Goal: Information Seeking & Learning: Learn about a topic

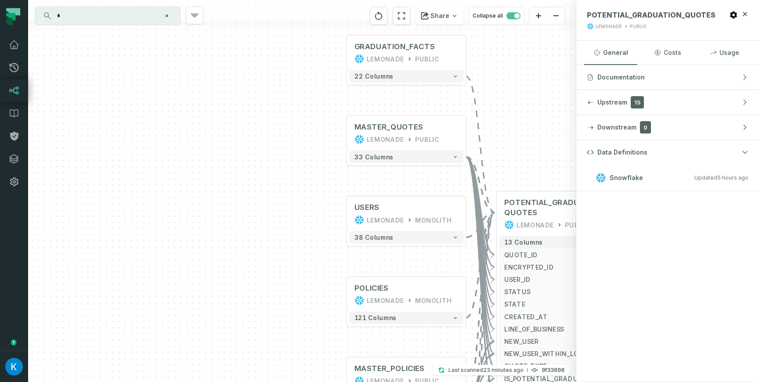
click at [270, 141] on div "+ GRADUATION_FACTS LEMONADE PUBLIC + 22 columns MASTER_QUOTES LEMONADE PUBLIC +…" at bounding box center [302, 191] width 548 height 382
click at [19, 365] on img "button" at bounding box center [14, 367] width 18 height 18
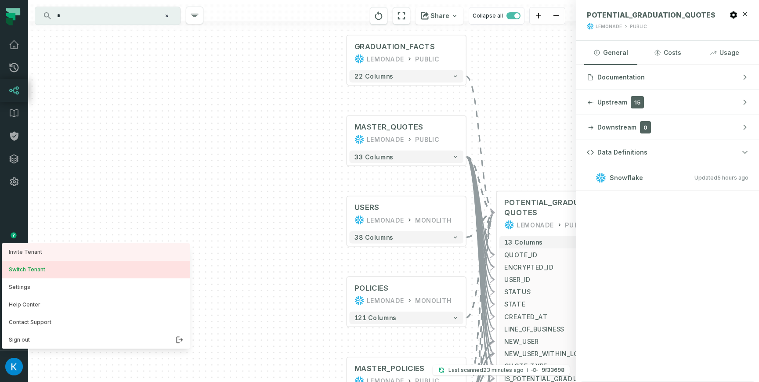
click at [43, 268] on button "Switch Tenant" at bounding box center [96, 270] width 188 height 18
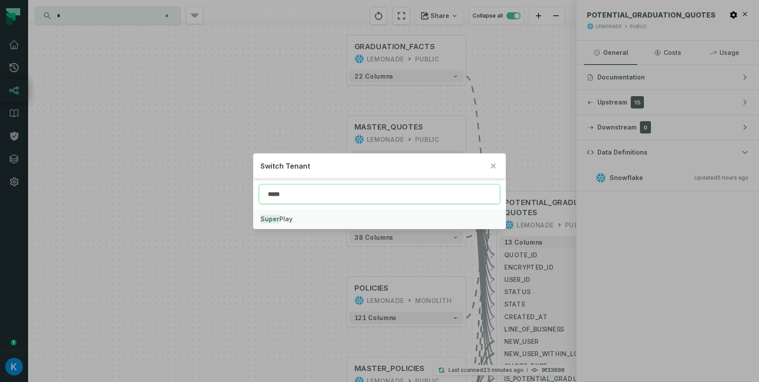
type input "*****"
click at [283, 220] on span "Super Play" at bounding box center [276, 218] width 32 height 7
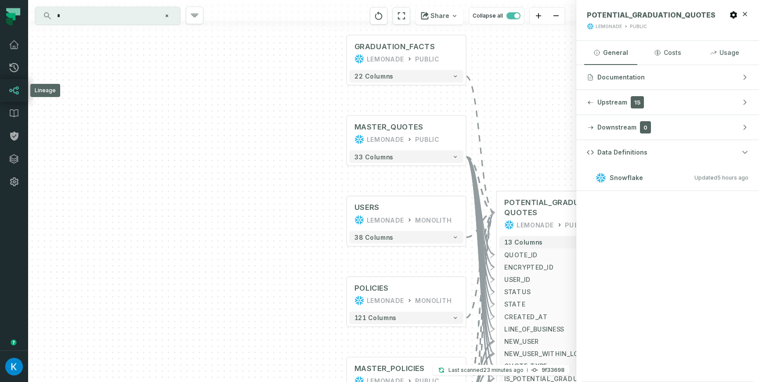
click at [5, 85] on link "Lineage" at bounding box center [14, 90] width 28 height 23
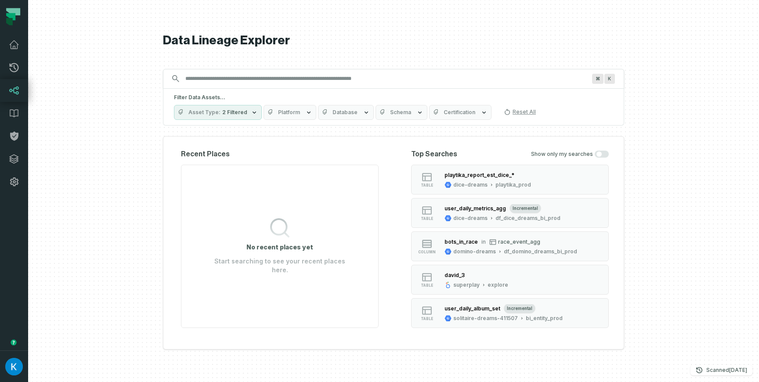
click at [206, 79] on input "Discovery Provider cmdk menu" at bounding box center [385, 79] width 411 height 14
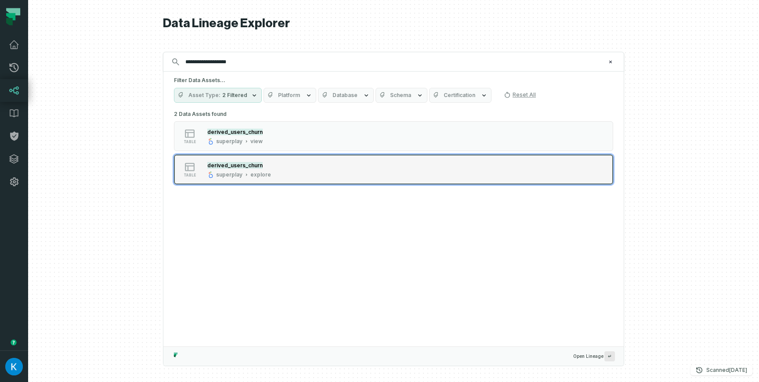
type input "**********"
click at [254, 171] on div "explore" at bounding box center [260, 174] width 21 height 7
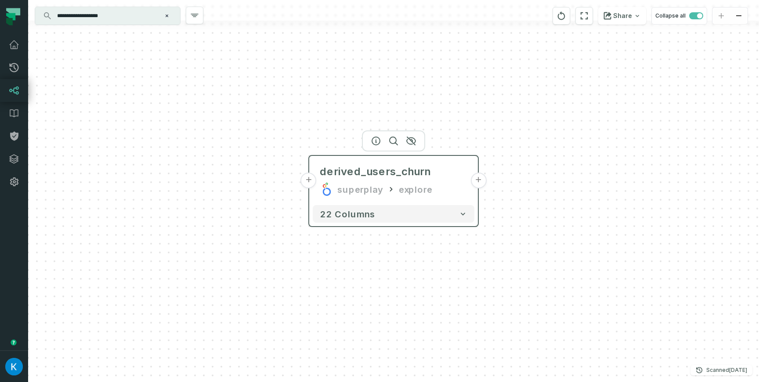
click at [423, 179] on div "derived_users_churn superplay explore" at bounding box center [394, 180] width 162 height 42
click at [375, 132] on div at bounding box center [393, 140] width 63 height 21
click at [376, 139] on icon "button" at bounding box center [376, 141] width 11 height 11
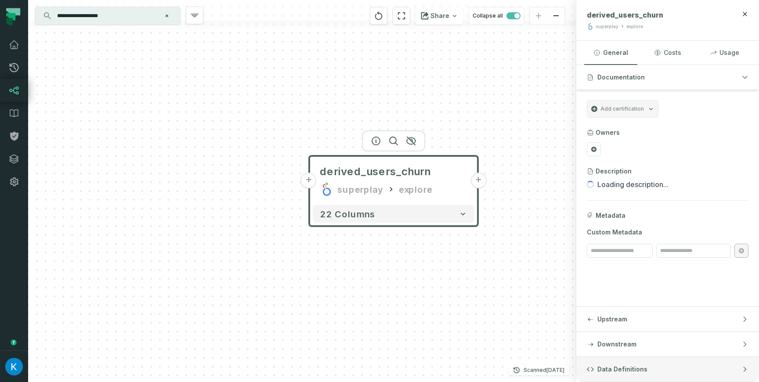
click at [693, 369] on button "Data Definitions" at bounding box center [667, 369] width 183 height 25
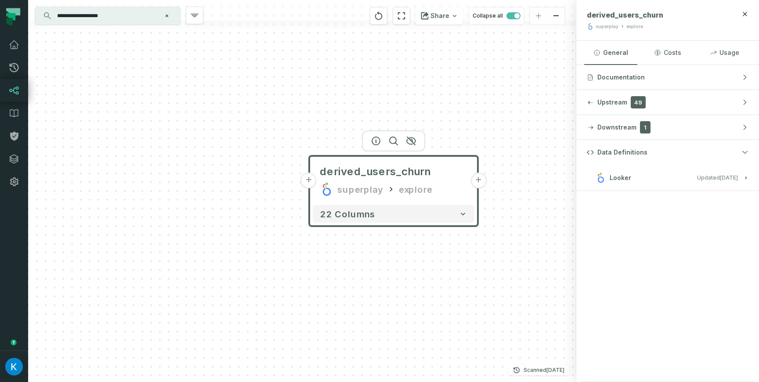
click at [659, 177] on button "Looker Updated [DATE] 12:01:50 AM" at bounding box center [668, 178] width 162 height 12
click at [171, 18] on button "Clear search query" at bounding box center [166, 15] width 9 height 9
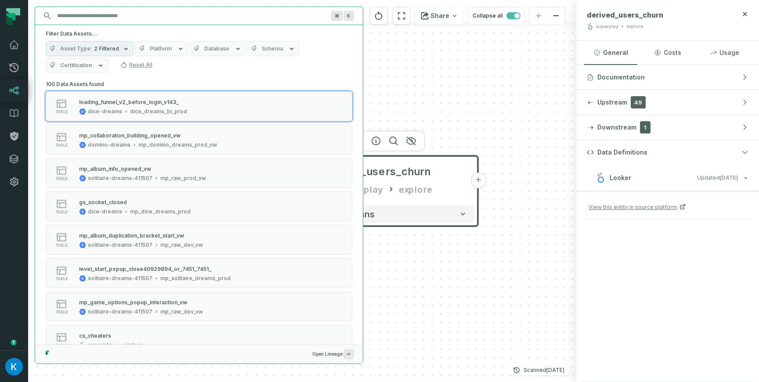
click at [142, 16] on input "Discovery Provider cmdk menu" at bounding box center [191, 16] width 278 height 14
click at [161, 44] on button "Platform" at bounding box center [161, 48] width 53 height 15
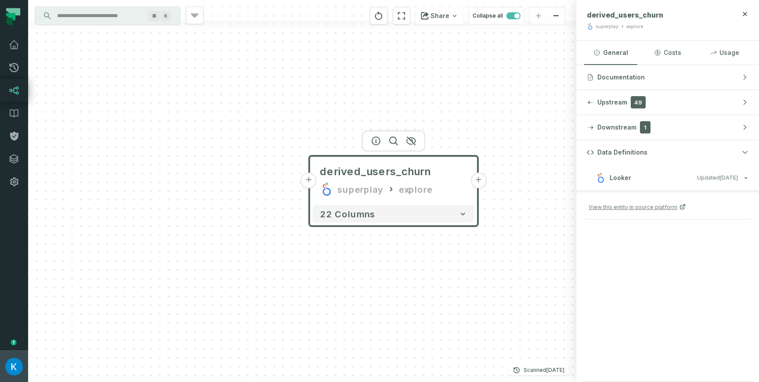
click at [21, 365] on img "button" at bounding box center [14, 367] width 18 height 18
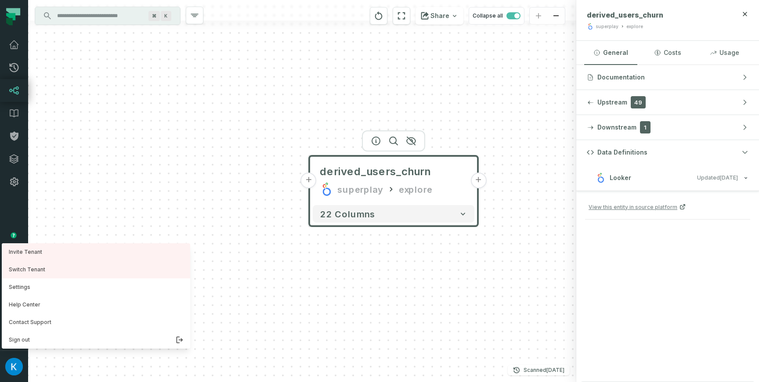
click at [80, 18] on input "Discovery Provider cmdk menu" at bounding box center [100, 16] width 96 height 14
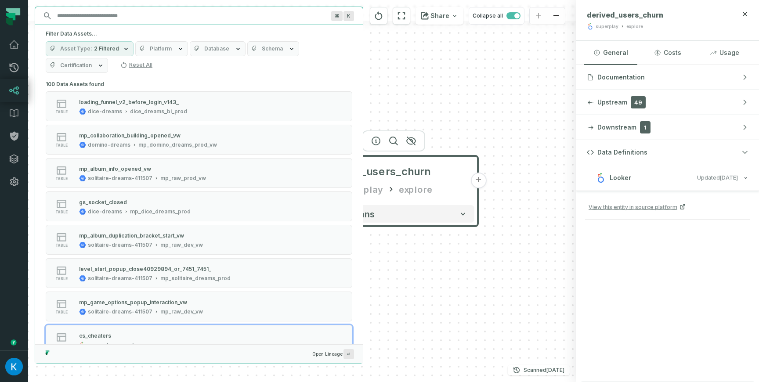
click at [103, 47] on span "2 Filtered" at bounding box center [106, 48] width 25 height 7
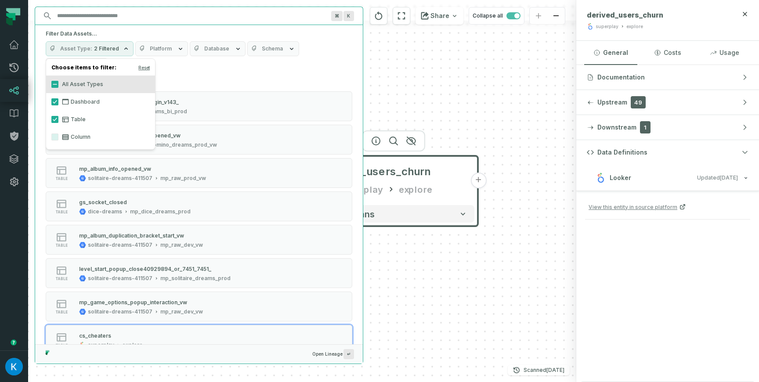
click at [103, 47] on span "2 Filtered" at bounding box center [106, 48] width 25 height 7
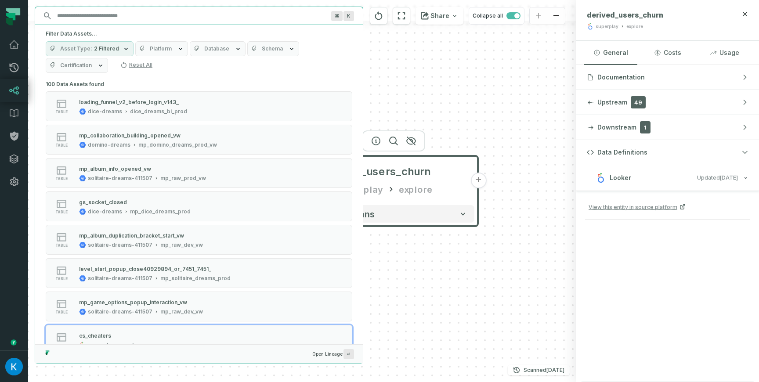
click at [164, 47] on span "Platform" at bounding box center [161, 48] width 22 height 7
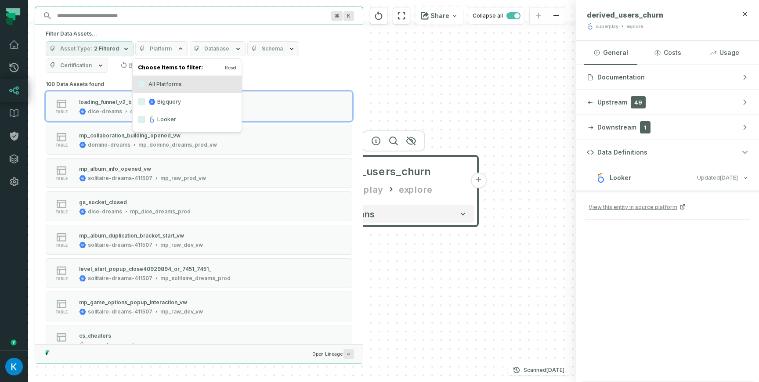
click at [150, 51] on span "Platform" at bounding box center [161, 48] width 22 height 7
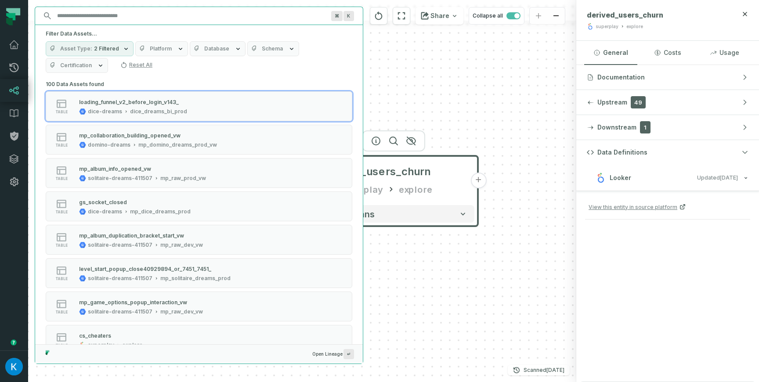
click at [123, 50] on icon "button" at bounding box center [126, 48] width 7 height 7
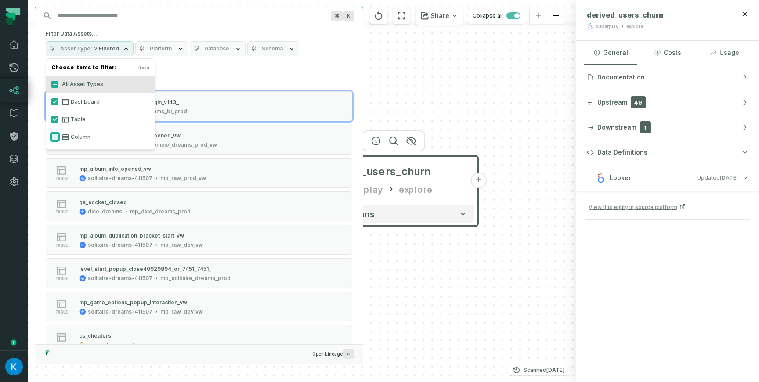
click at [52, 136] on button "Column" at bounding box center [54, 136] width 7 height 7
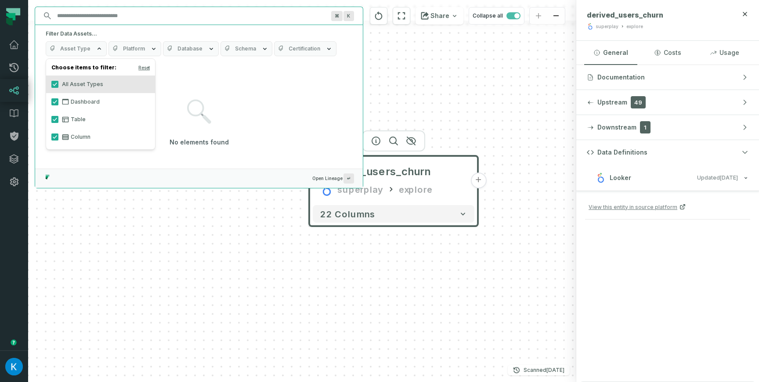
click at [135, 53] on button "Platform" at bounding box center [134, 48] width 53 height 15
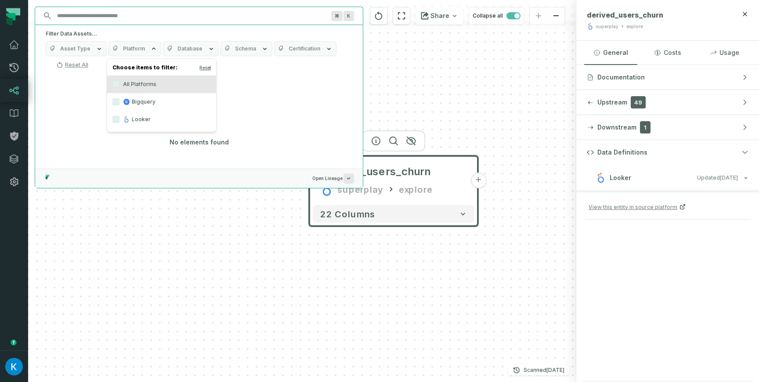
click at [135, 53] on button "Platform" at bounding box center [134, 48] width 53 height 15
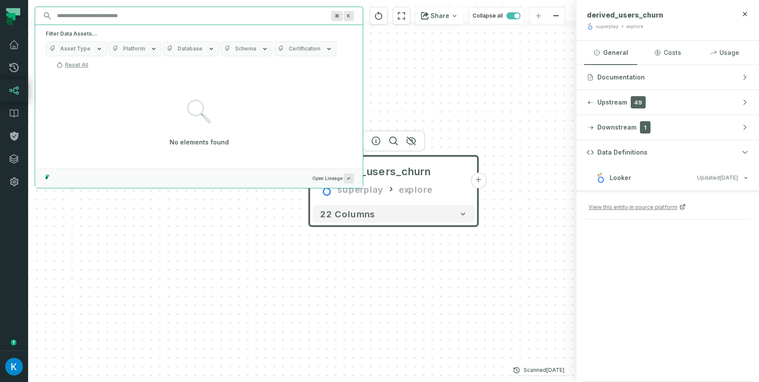
click at [130, 48] on span "Platform" at bounding box center [134, 48] width 22 height 7
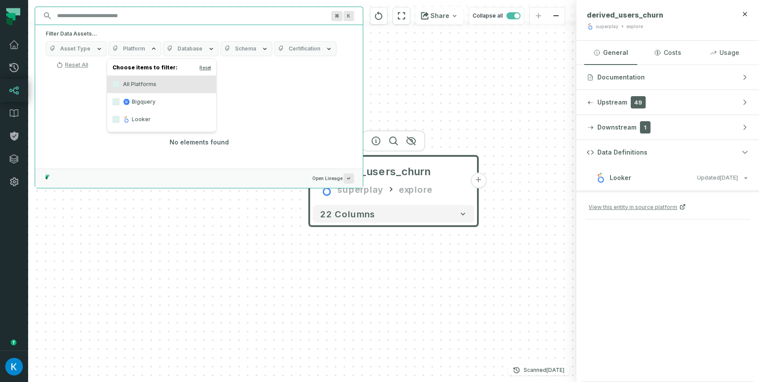
click at [133, 105] on label "Bigquery" at bounding box center [161, 102] width 109 height 18
click at [119, 105] on button "Bigquery" at bounding box center [115, 101] width 7 height 7
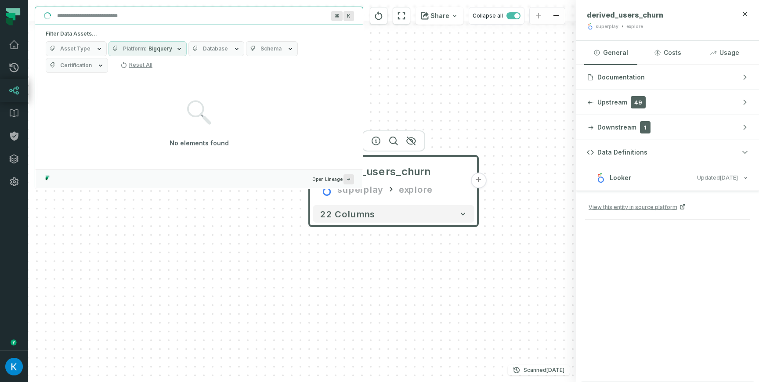
click at [100, 20] on input "Discovery Provider cmdk menu" at bounding box center [191, 16] width 278 height 14
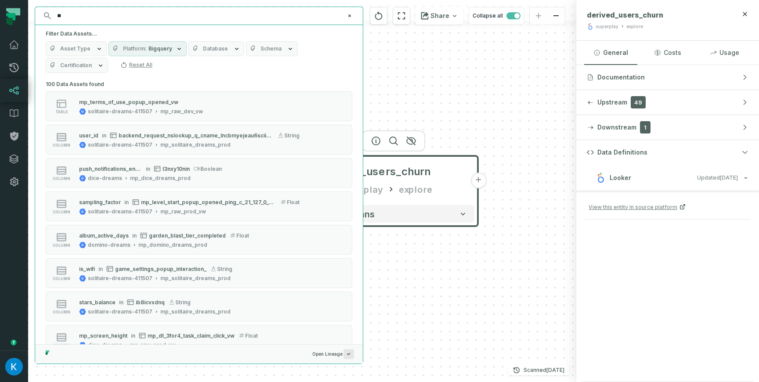
type input "***"
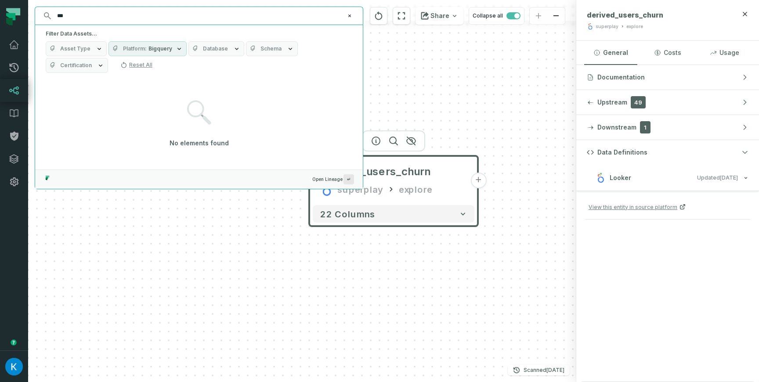
drag, startPoint x: 84, startPoint y: 18, endPoint x: 34, endPoint y: 4, distance: 51.8
click at [34, 4] on div "Discovery Provider cmdk menu *** ⌘ K Filter Data Assets... Asset Type Platform …" at bounding box center [302, 191] width 548 height 382
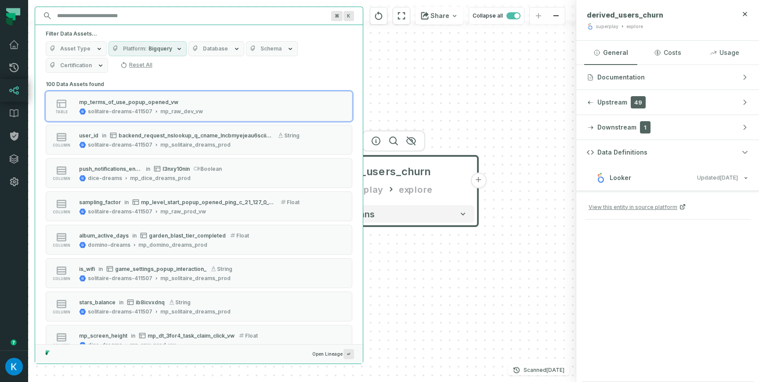
click at [87, 50] on span "Asset Type" at bounding box center [75, 48] width 30 height 7
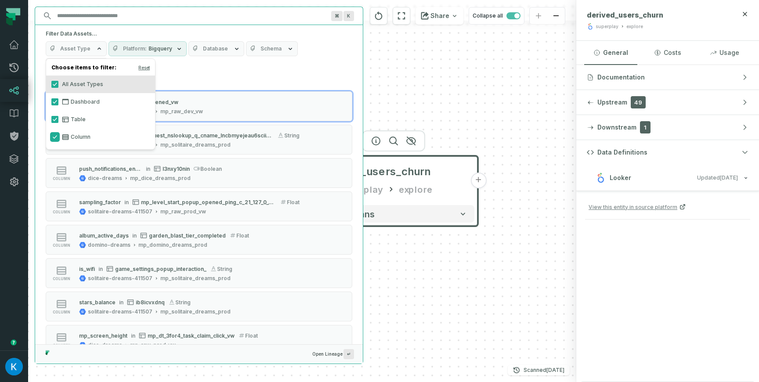
click at [53, 136] on button "Column" at bounding box center [54, 136] width 7 height 7
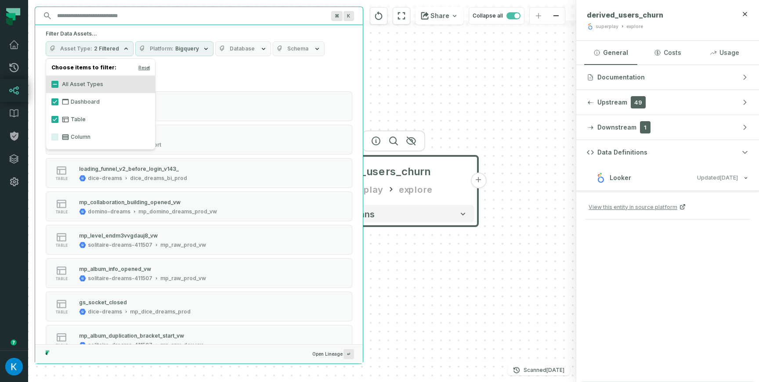
click at [198, 70] on div "Asset Type 2 Filtered Platform Bigquery Database Schema Certification Reset All" at bounding box center [199, 57] width 306 height 32
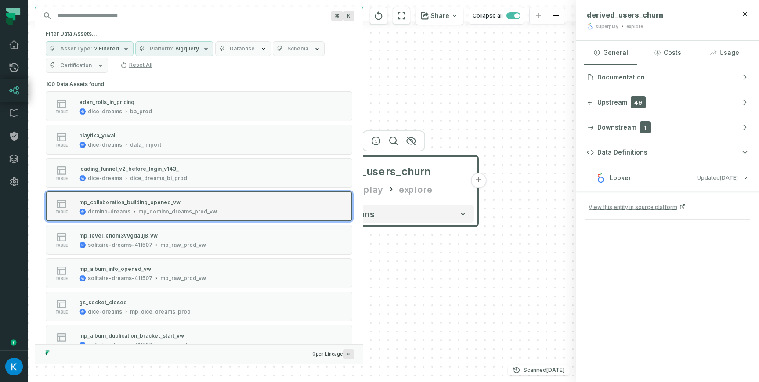
click at [167, 212] on div "mp_domino_dreams_prod_vw" at bounding box center [177, 211] width 79 height 7
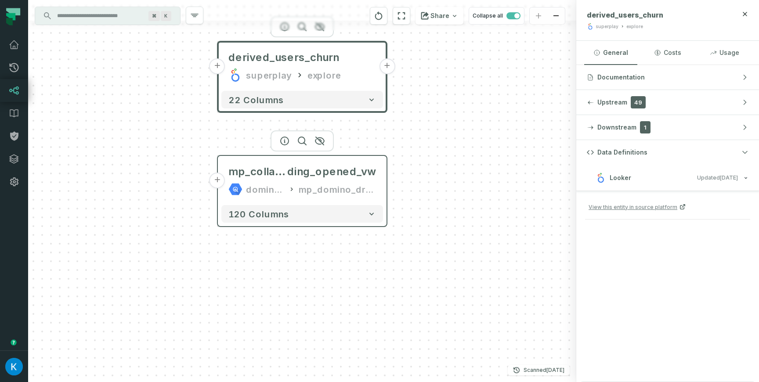
click at [323, 185] on div "mp_domino_dreams_prod_vw" at bounding box center [337, 189] width 77 height 14
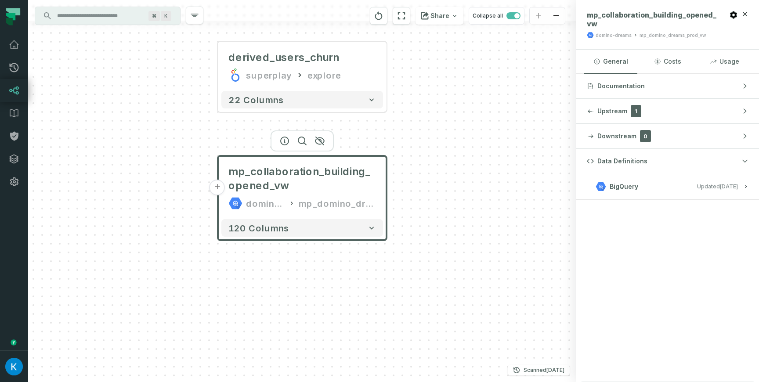
click at [726, 184] on relative-time "[DATE] 12:01:53 AM" at bounding box center [729, 186] width 18 height 7
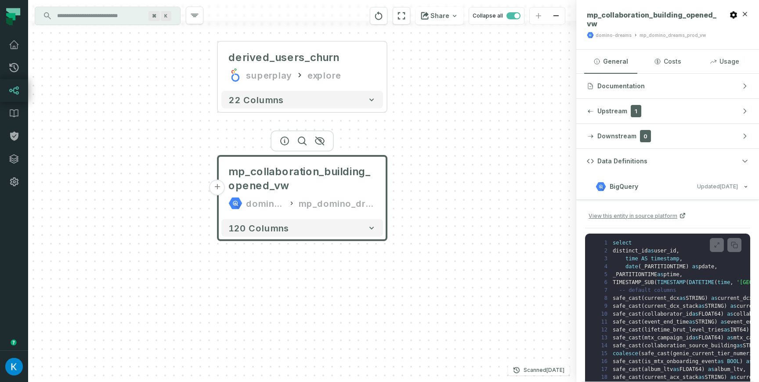
click at [76, 7] on div "⌘ K" at bounding box center [107, 16] width 145 height 18
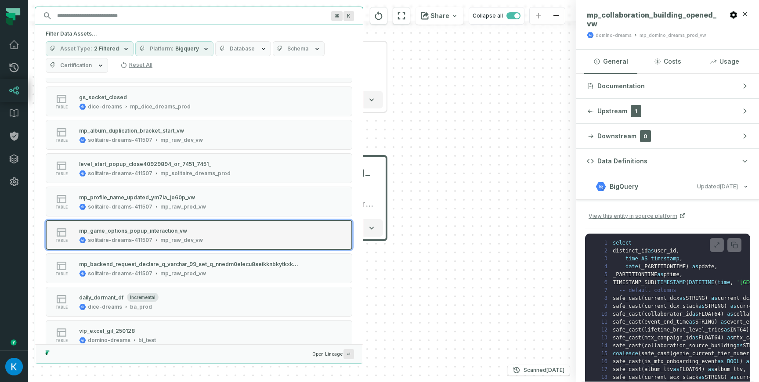
scroll to position [214, 0]
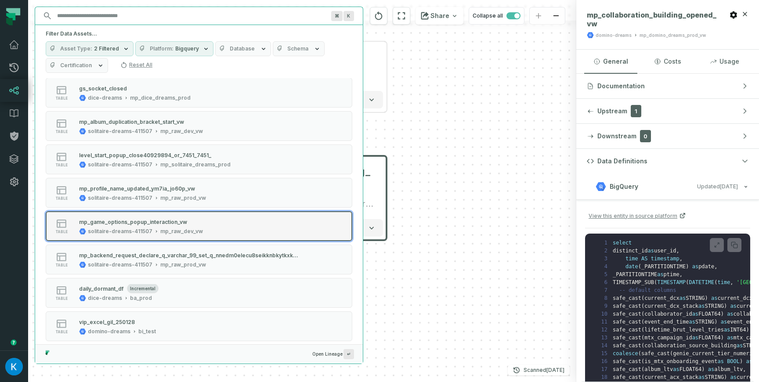
click at [148, 216] on button "table mp_game_options_popup_interaction_vw solitaire-dreams-411507 mp_raw_dev_vw" at bounding box center [199, 226] width 306 height 30
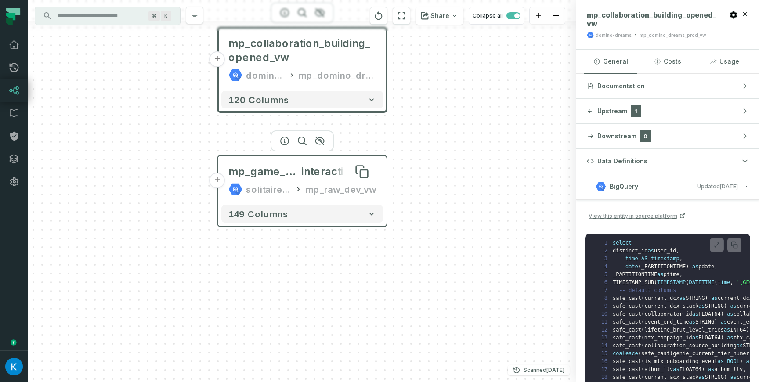
click at [248, 173] on span "mp_game_options_popup_" at bounding box center [264, 172] width 73 height 14
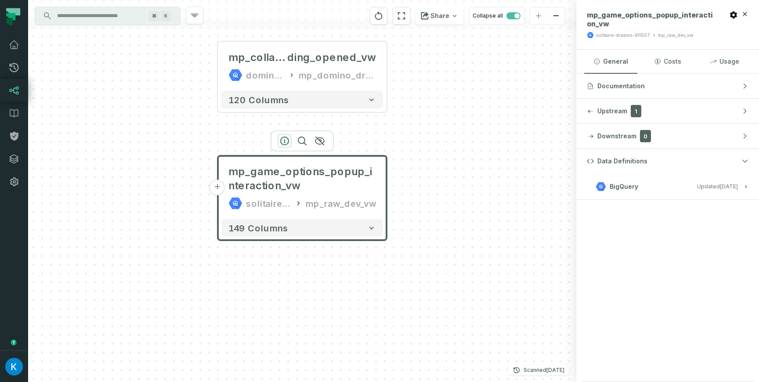
click at [284, 144] on icon "button" at bounding box center [284, 141] width 11 height 11
click at [78, 15] on input "Discovery Provider cmdk menu" at bounding box center [100, 16] width 96 height 14
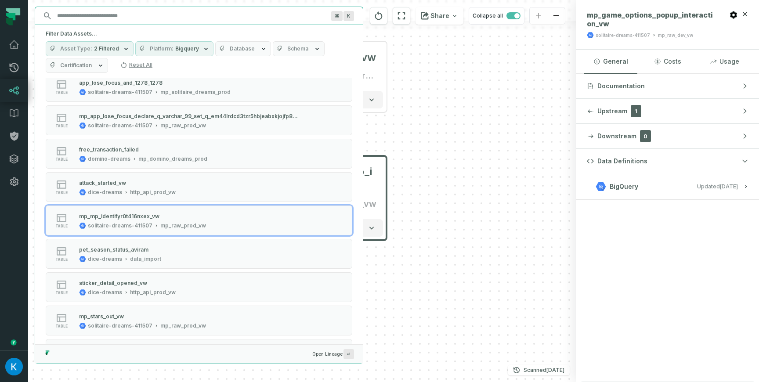
scroll to position [2978, 0]
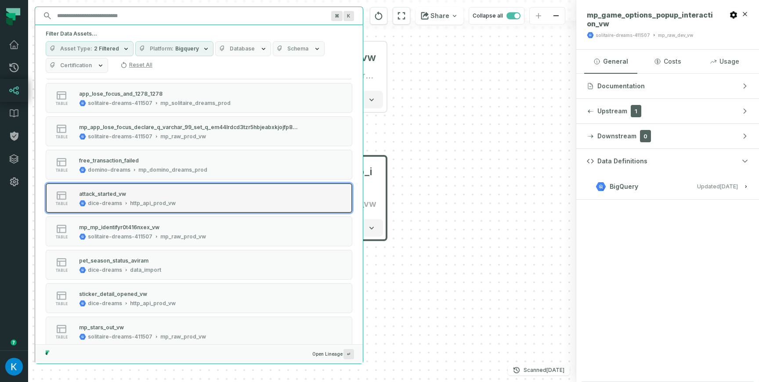
click at [133, 195] on div "attack_started_vw" at bounding box center [127, 193] width 97 height 9
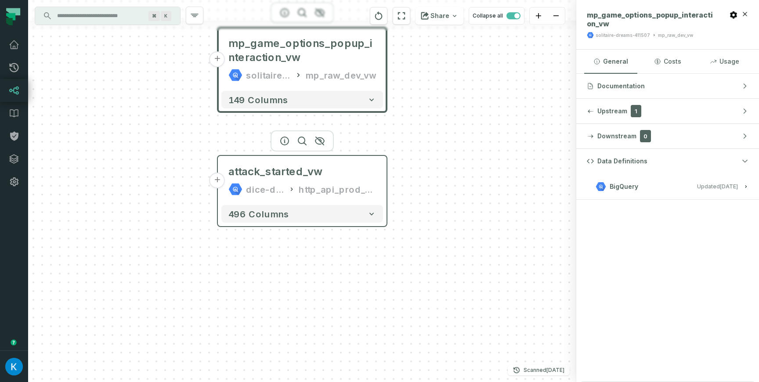
click at [292, 185] on icon at bounding box center [291, 189] width 7 height 9
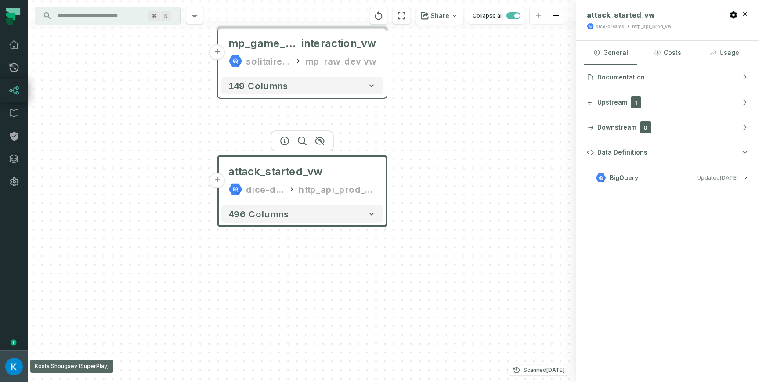
click at [19, 375] on button "Kosta Shougaev (SuperPlay) [EMAIL_ADDRESS][DOMAIN_NAME]" at bounding box center [14, 366] width 28 height 32
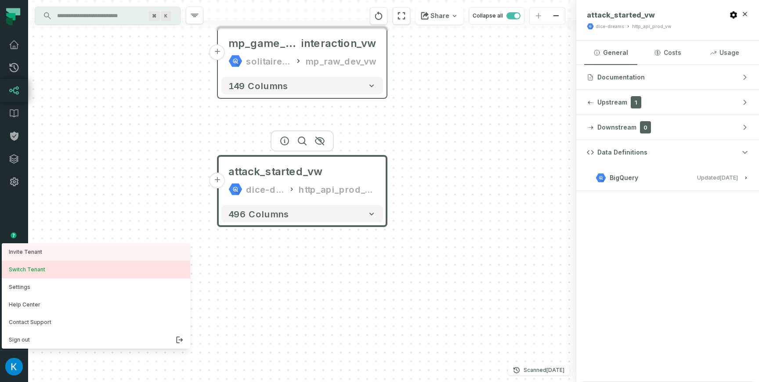
click at [40, 267] on button "Switch Tenant" at bounding box center [96, 270] width 188 height 18
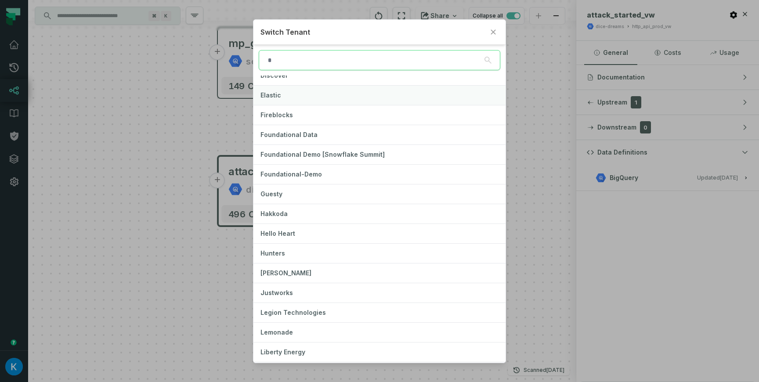
scroll to position [274, 0]
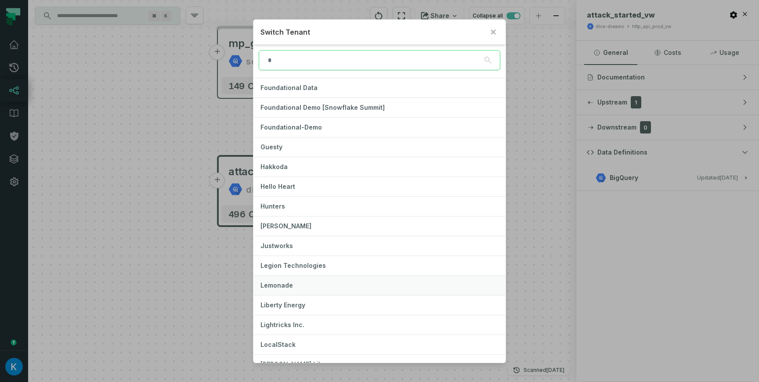
click at [350, 290] on button "Lemonade" at bounding box center [379, 285] width 252 height 19
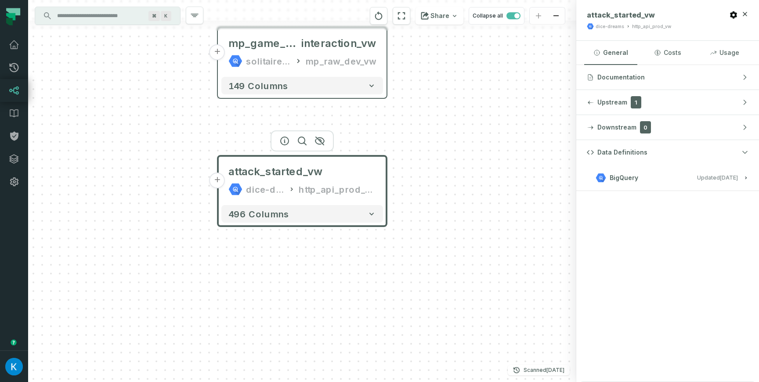
click at [18, 90] on icon at bounding box center [14, 90] width 11 height 11
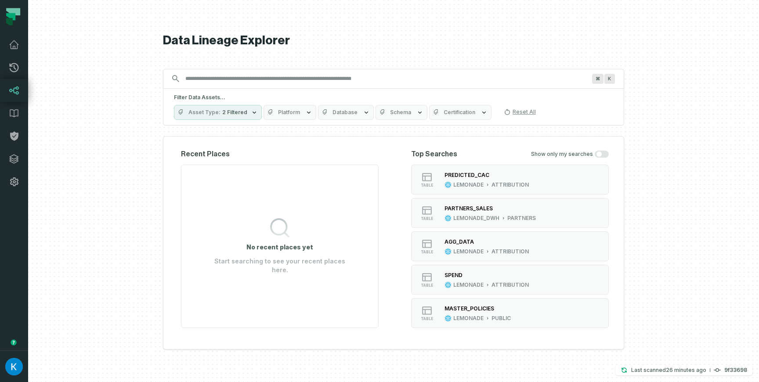
click at [274, 108] on button "Platform" at bounding box center [289, 112] width 53 height 15
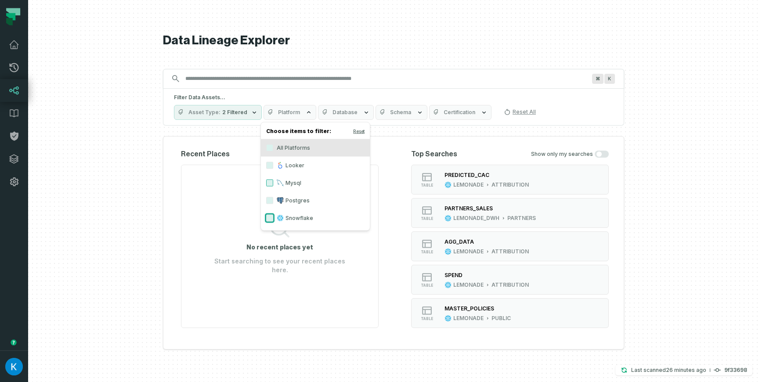
drag, startPoint x: 271, startPoint y: 216, endPoint x: 272, endPoint y: 182, distance: 33.8
click at [272, 182] on div "Choose items to filter: Reset All Platforms Looker Mysql Postgres Snowflake" at bounding box center [315, 176] width 110 height 109
click at [272, 182] on button "Mysql" at bounding box center [269, 183] width 7 height 7
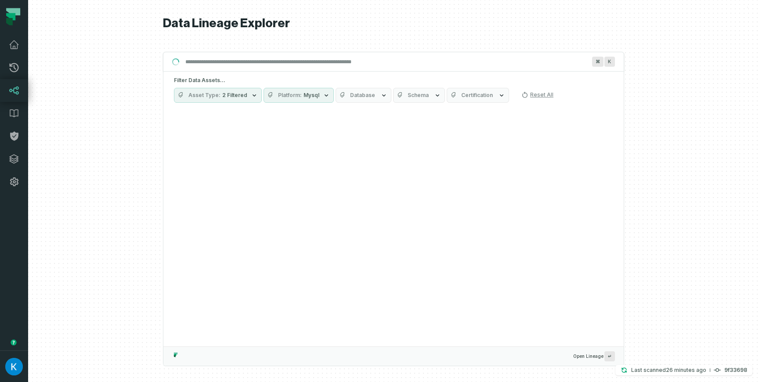
click at [123, 169] on div at bounding box center [393, 191] width 731 height 382
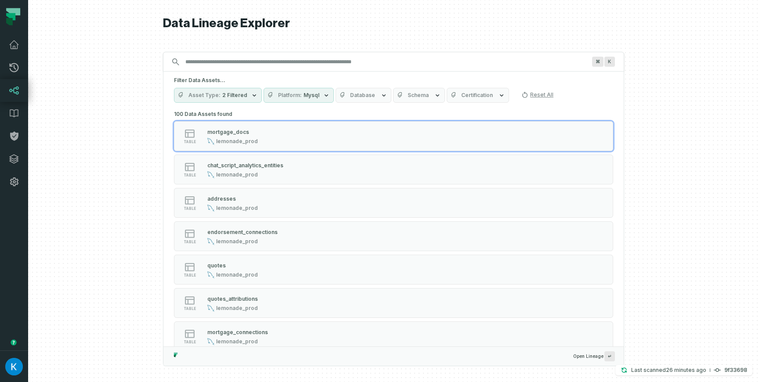
drag, startPoint x: 247, startPoint y: 133, endPoint x: 278, endPoint y: 135, distance: 31.3
click at [247, 133] on div "mortgage_docs" at bounding box center [232, 131] width 50 height 9
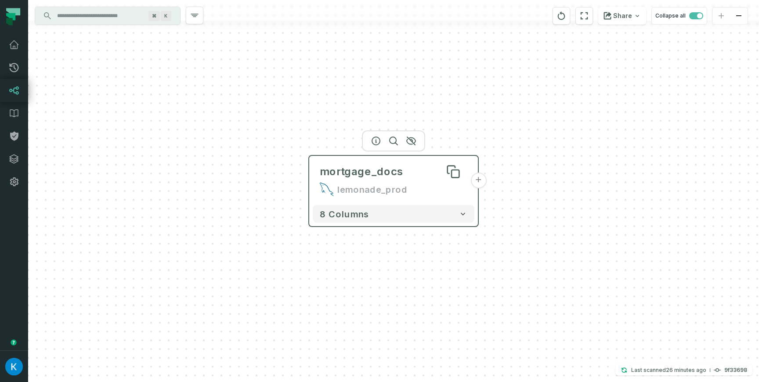
click at [416, 166] on div "mortgage_docs" at bounding box center [394, 172] width 148 height 14
click at [375, 141] on icon "button" at bounding box center [376, 141] width 11 height 11
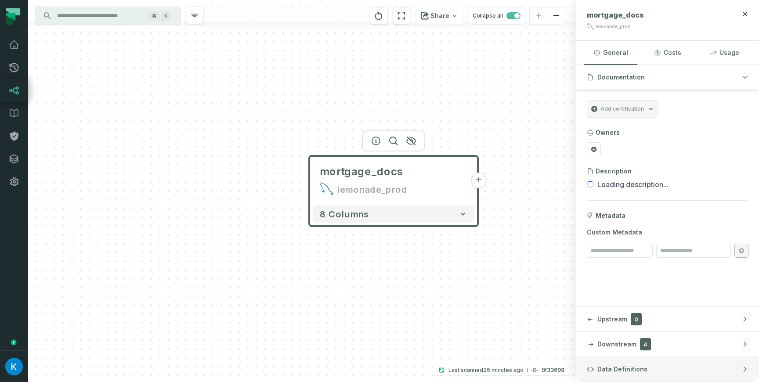
click at [613, 368] on span "Data Definitions" at bounding box center [622, 369] width 50 height 9
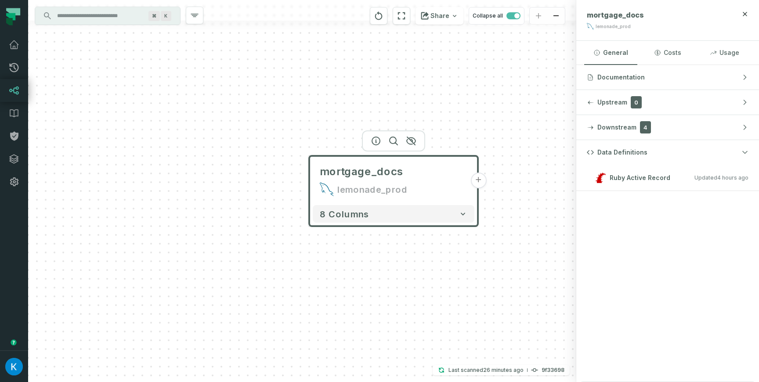
click at [87, 18] on input "Discovery Provider cmdk menu" at bounding box center [100, 16] width 96 height 14
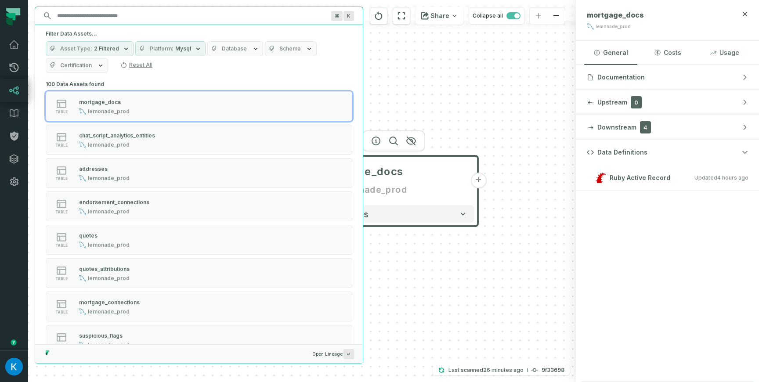
click at [152, 53] on button "Platform Mysql" at bounding box center [170, 48] width 70 height 15
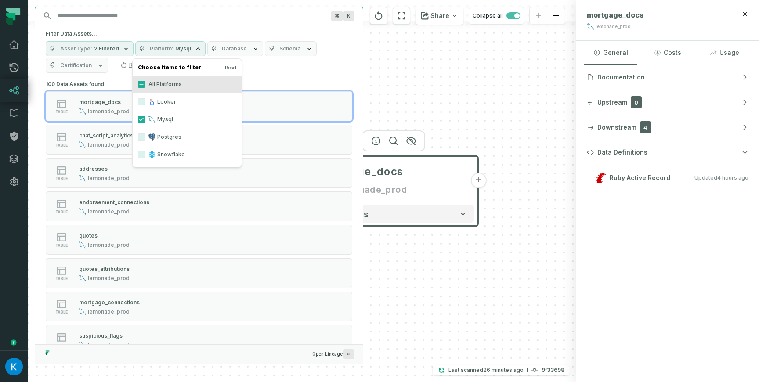
click at [141, 115] on label "Mysql" at bounding box center [187, 120] width 109 height 18
click at [141, 116] on button "Mysql" at bounding box center [141, 119] width 7 height 7
click at [142, 154] on button "Snowflake" at bounding box center [141, 154] width 7 height 7
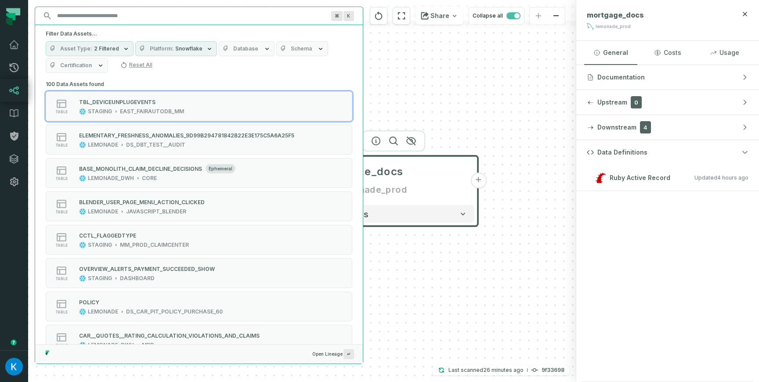
click at [288, 71] on div "Asset Type 2 Filtered Platform Snowflake Database Schema Certification Reset All" at bounding box center [199, 57] width 306 height 32
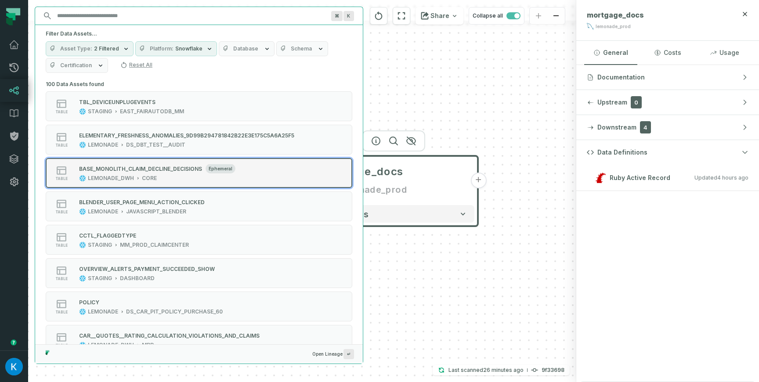
click at [168, 169] on div "BASE_MONOLITH_CLAIM_DECLINE_DECISIONS" at bounding box center [140, 169] width 123 height 7
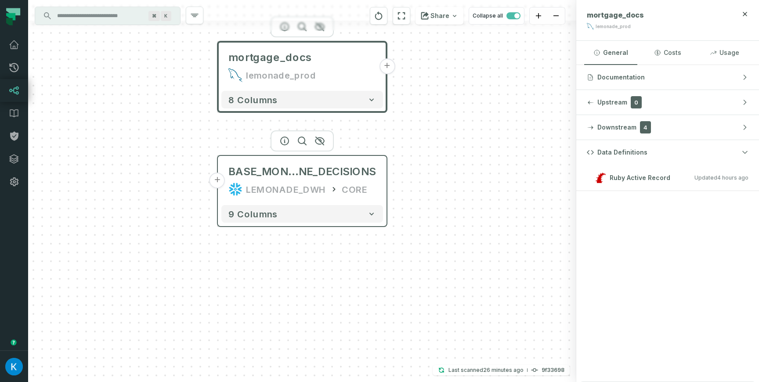
click at [321, 180] on div "BASE_MONOLITH_CLAIM_DECLI NE_DECISIONS LEMONADE_DWH CORE" at bounding box center [302, 180] width 162 height 42
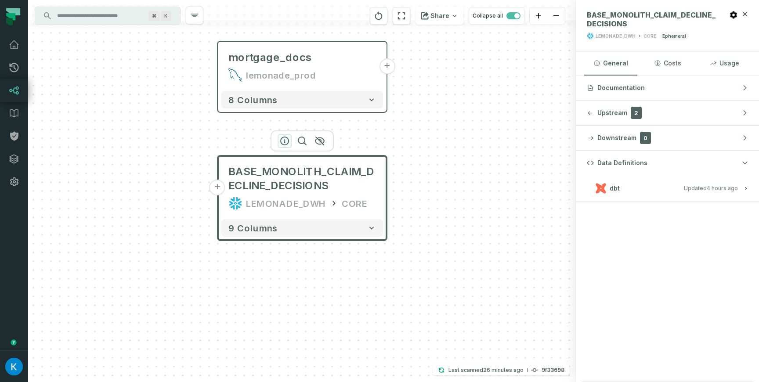
click at [286, 142] on icon "button" at bounding box center [284, 141] width 11 height 11
click at [643, 193] on button "dbt Updated [DATE] 7:50:37 AM" at bounding box center [668, 188] width 162 height 12
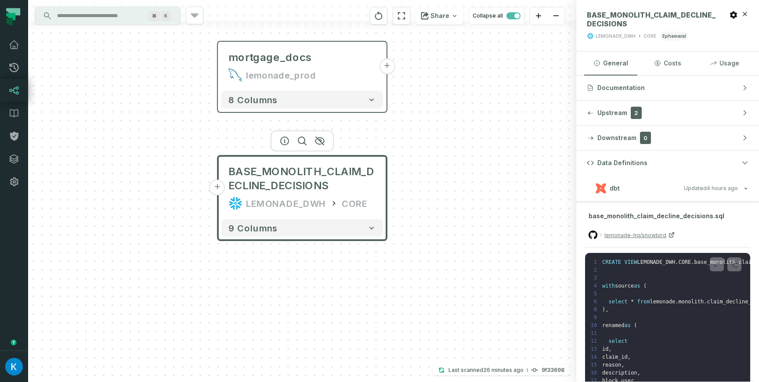
click at [720, 215] on div "base_monolith_claim_decline_decisions.sql lemonade-hq/snowbird" at bounding box center [667, 228] width 165 height 37
drag, startPoint x: 720, startPoint y: 215, endPoint x: 689, endPoint y: 215, distance: 30.7
click at [689, 215] on div "base_monolith_claim_decline_decisions.sql lemonade-hq/snowbird" at bounding box center [667, 228] width 165 height 37
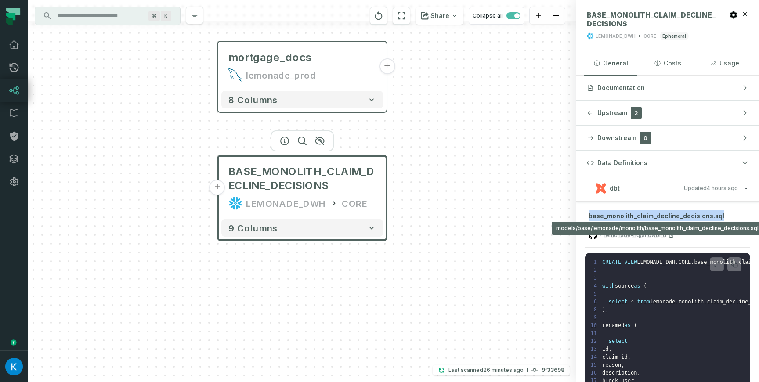
click at [694, 215] on span "base_monolith_claim_decline_decisions.sql" at bounding box center [656, 215] width 136 height 7
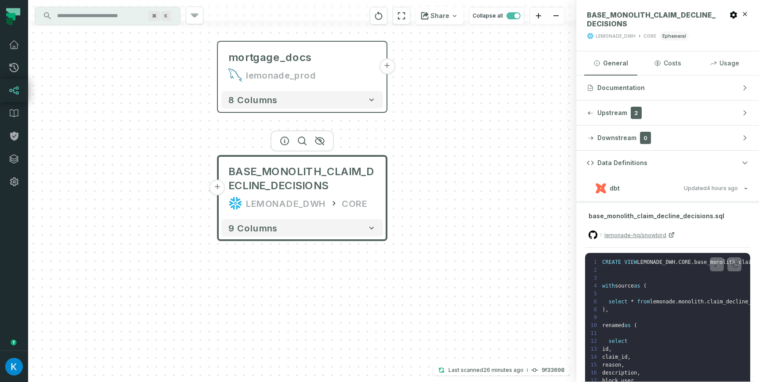
click at [737, 216] on div "base_monolith_claim_decline_decisions.sql lemonade-hq/snowbird" at bounding box center [667, 228] width 165 height 37
drag, startPoint x: 741, startPoint y: 215, endPoint x: 732, endPoint y: 215, distance: 8.8
click at [740, 215] on div "base_monolith_claim_decline_decisions.sql lemonade-hq/snowbird" at bounding box center [667, 228] width 165 height 37
click at [732, 215] on div "base_monolith_claim_decline_decisions.sql lemonade-hq/snowbird" at bounding box center [667, 228] width 165 height 37
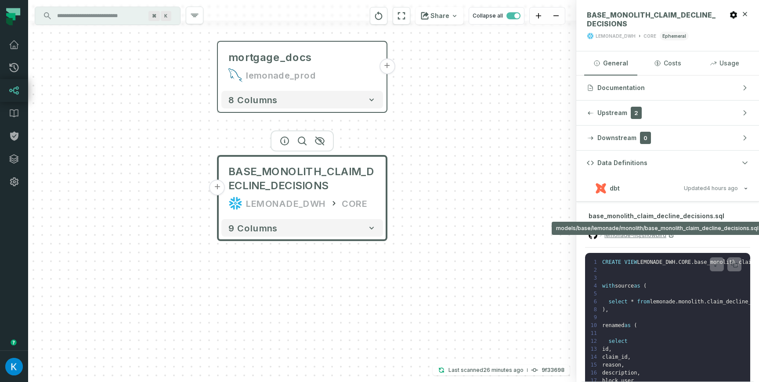
click at [614, 218] on span "base_monolith_claim_decline_decisions.sql" at bounding box center [656, 215] width 136 height 7
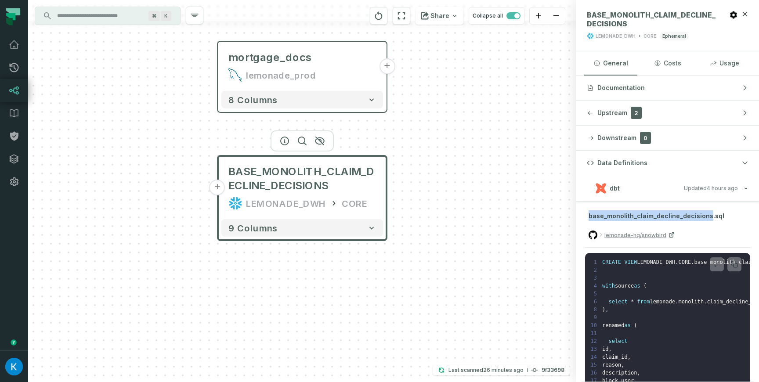
click at [614, 218] on span "base_monolith_claim_decline_decisions.sql" at bounding box center [656, 215] width 136 height 7
click at [689, 216] on span "base_monolith_claim_decline_decisions.sql" at bounding box center [656, 215] width 136 height 7
drag, startPoint x: 588, startPoint y: 215, endPoint x: 721, endPoint y: 217, distance: 132.6
click at [721, 217] on div "base_monolith_claim_decline_decisions.sql lemonade-hq/snowbird" at bounding box center [667, 228] width 165 height 37
